Goal: Information Seeking & Learning: Learn about a topic

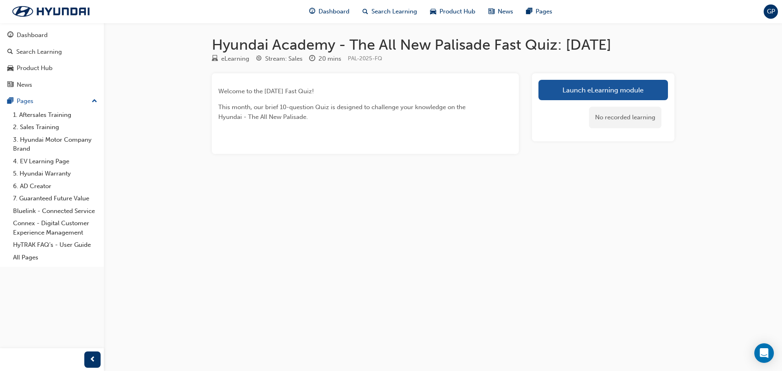
click at [563, 101] on div "No recorded learning" at bounding box center [604, 117] width 130 height 35
click at [568, 87] on link "Launch eLearning module" at bounding box center [604, 90] width 130 height 20
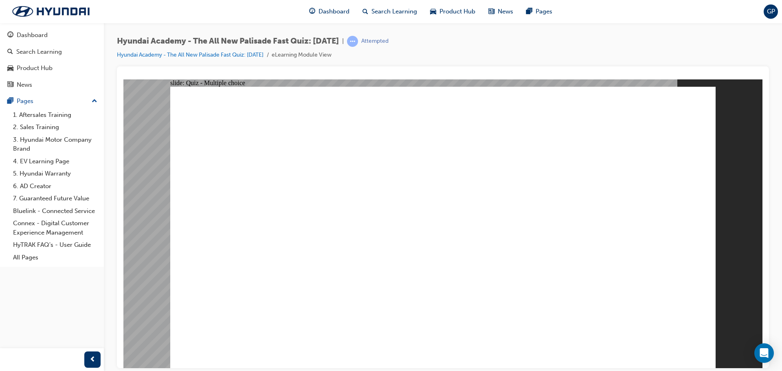
radio input "true"
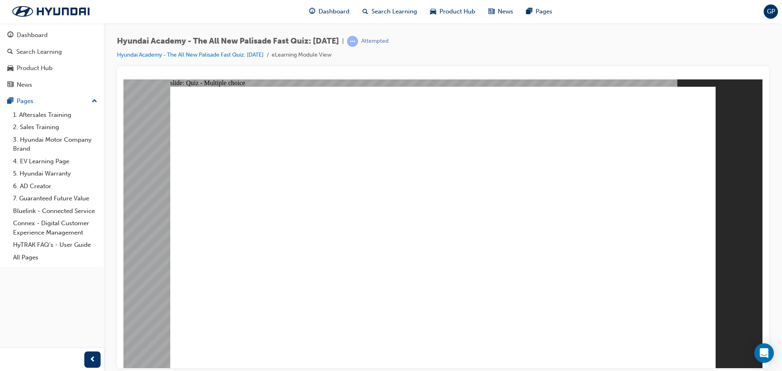
radio input "true"
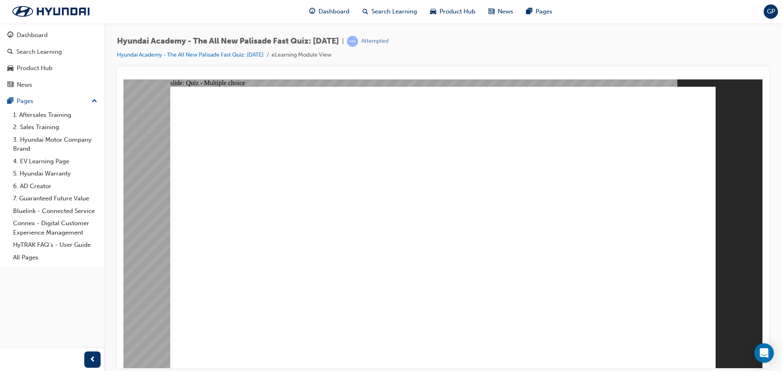
radio input "true"
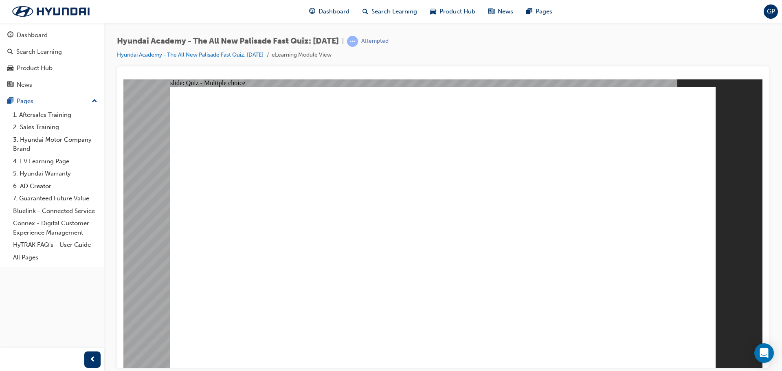
checkbox input "true"
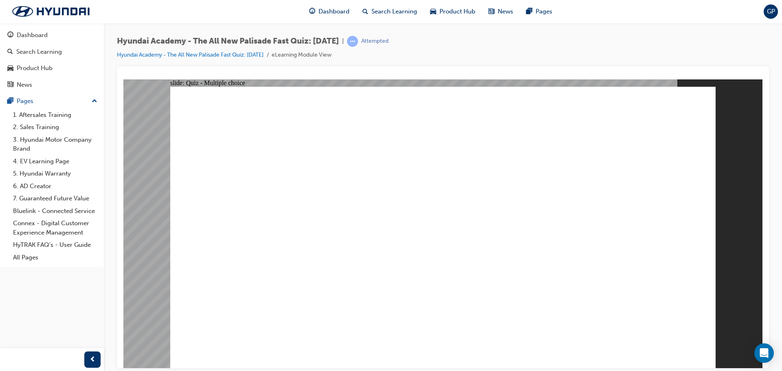
checkbox input "true"
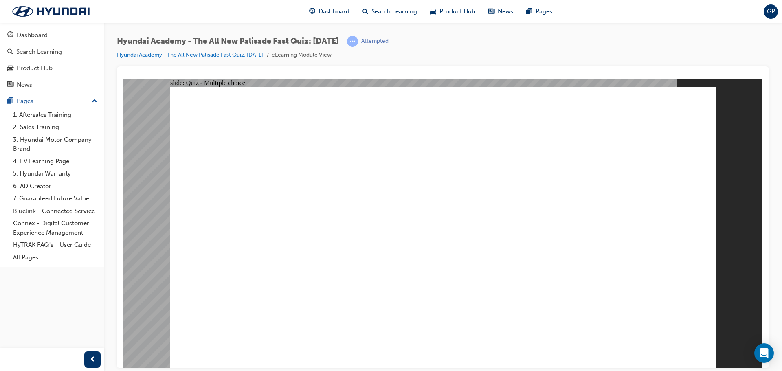
radio input "true"
drag, startPoint x: 416, startPoint y: 264, endPoint x: 455, endPoint y: 287, distance: 45.6
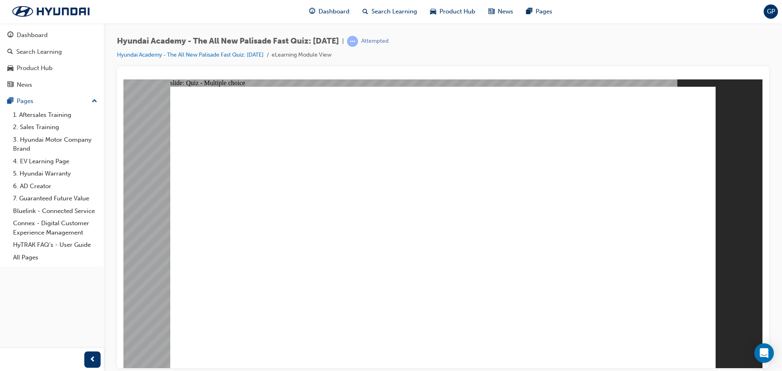
radio input "true"
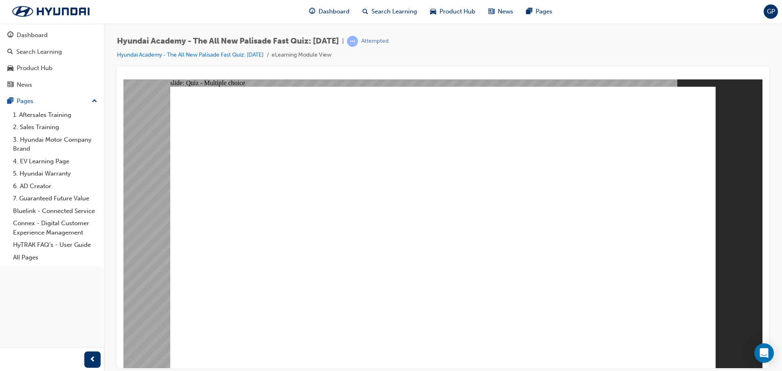
checkbox input "true"
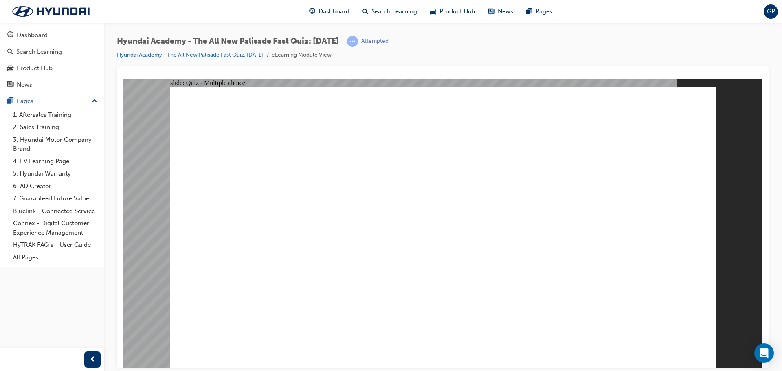
checkbox input "true"
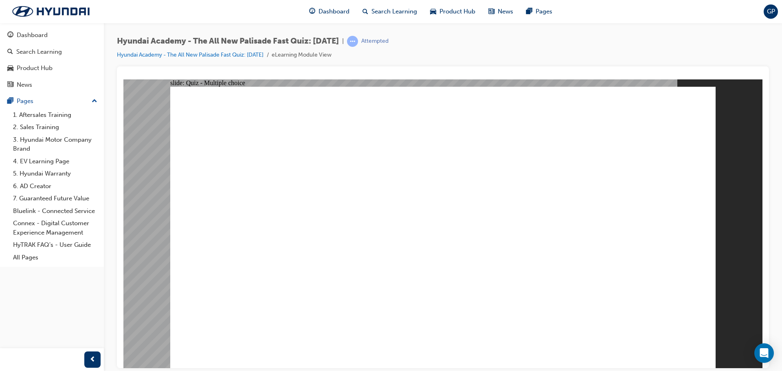
checkbox input "true"
radio input "true"
